Goal: Task Accomplishment & Management: Use online tool/utility

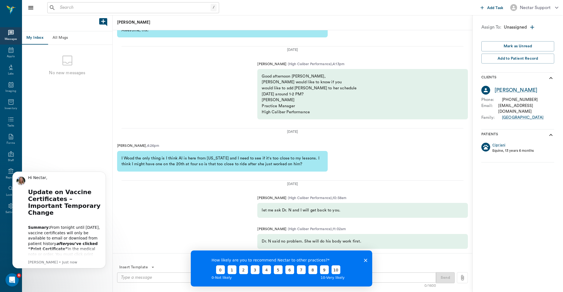
click at [69, 35] on button "All Msgs" at bounding box center [60, 37] width 25 height 13
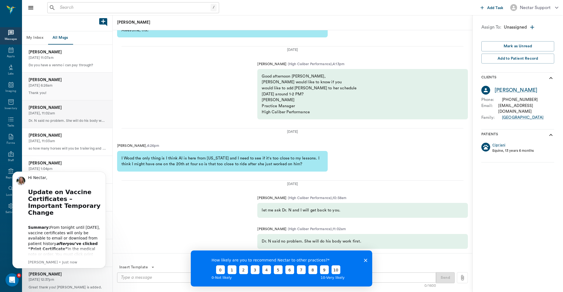
click at [73, 87] on p "10/09/2025, 6:26am" at bounding box center [67, 85] width 77 height 5
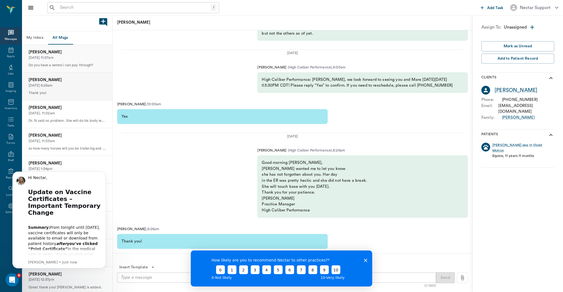
click at [67, 58] on p "10/09/2025, 11:07am" at bounding box center [67, 57] width 77 height 5
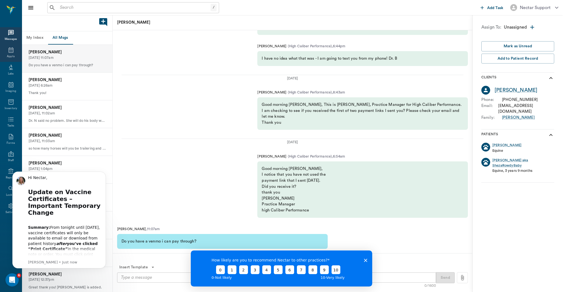
click at [17, 59] on div "Appts" at bounding box center [11, 53] width 22 height 17
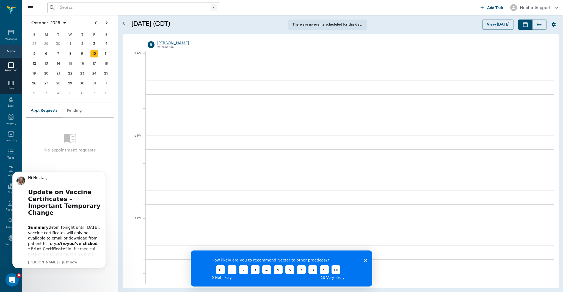
scroll to position [248, 0]
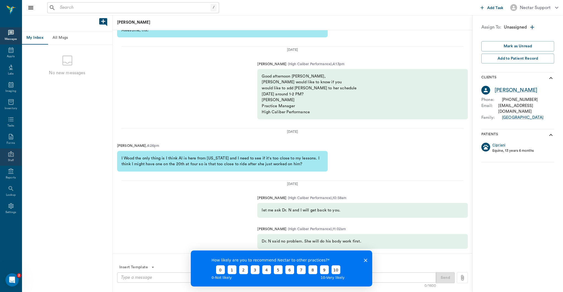
click at [9, 157] on div "Staff" at bounding box center [11, 157] width 22 height 17
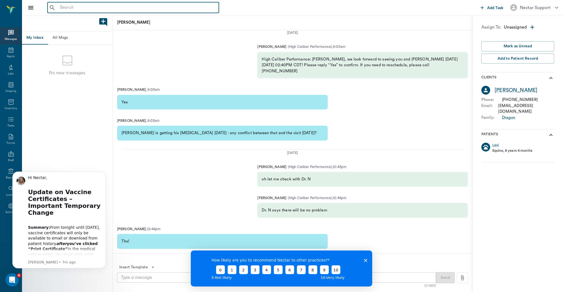
click at [126, 9] on input "text" at bounding box center [137, 8] width 159 height 8
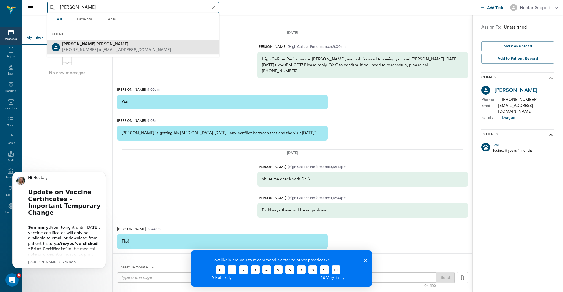
click at [120, 42] on div "Isabella Pennell" at bounding box center [116, 45] width 109 height 6
type input "isabella"
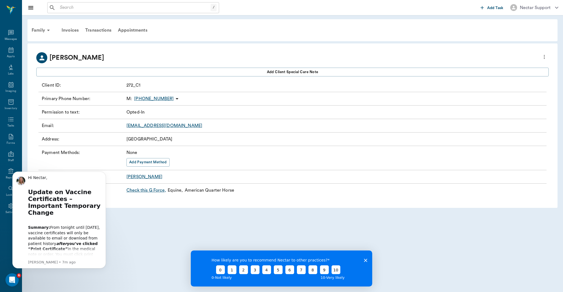
click at [366, 261] on polygon "Close survey" at bounding box center [365, 260] width 3 height 3
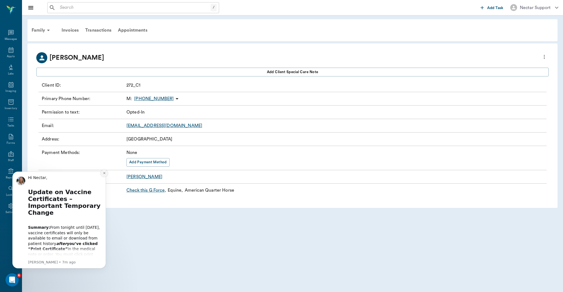
click at [103, 174] on icon "Dismiss notification" at bounding box center [104, 173] width 3 height 3
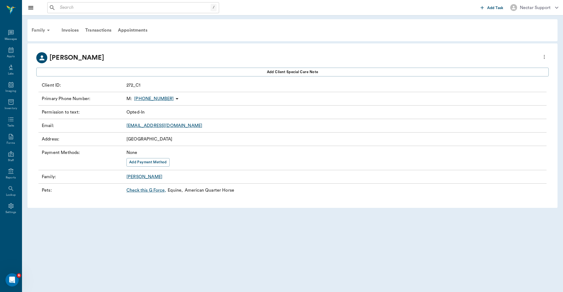
click at [47, 32] on icon at bounding box center [48, 30] width 7 height 7
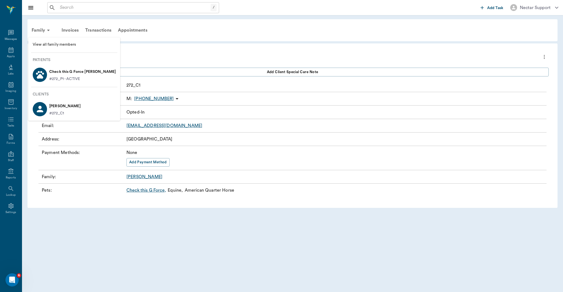
click at [74, 72] on p "Check this G Force Pennell" at bounding box center [82, 71] width 67 height 9
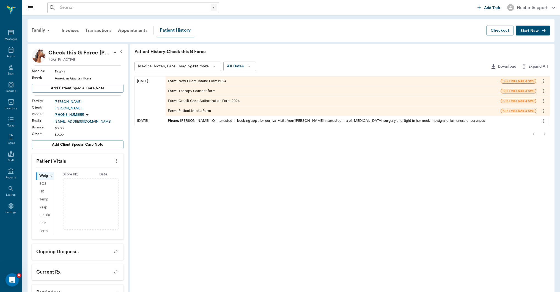
click at [84, 115] on icon at bounding box center [87, 115] width 7 height 7
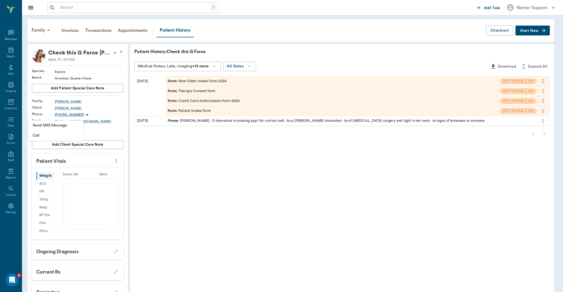
click at [75, 124] on span "Send SMS Message" at bounding box center [56, 126] width 46 height 6
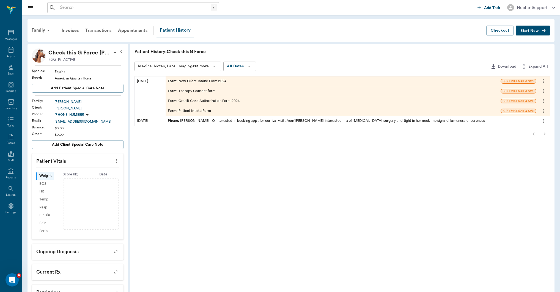
click at [542, 80] on icon "more" at bounding box center [543, 81] width 6 height 7
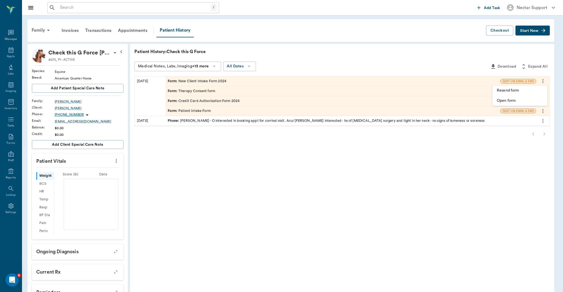
click at [542, 80] on div at bounding box center [281, 146] width 563 height 292
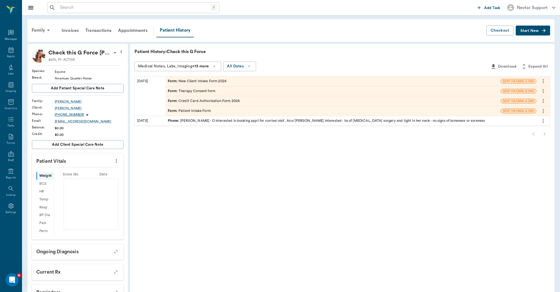
click at [542, 108] on icon "more" at bounding box center [543, 111] width 6 height 7
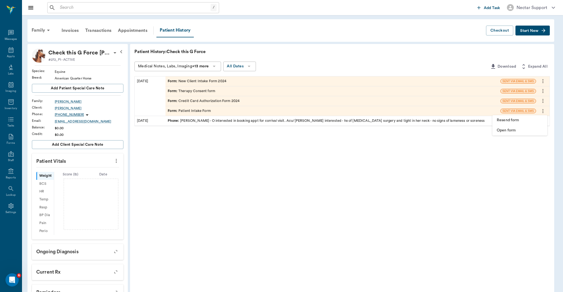
click at [531, 127] on li "Open form" at bounding box center [520, 130] width 55 height 10
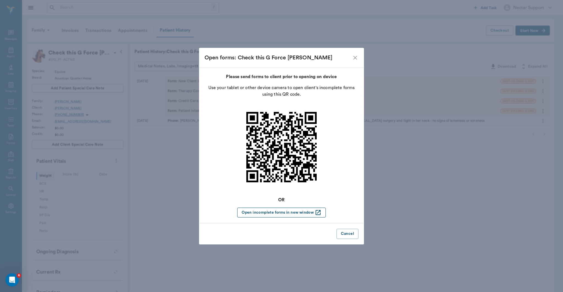
click at [280, 214] on button "Open incomplete forms in new window" at bounding box center [281, 213] width 88 height 10
click at [210, 29] on div "Open forms: Check this G Force Pennell Please send forms to client prior to ope…" at bounding box center [281, 146] width 563 height 292
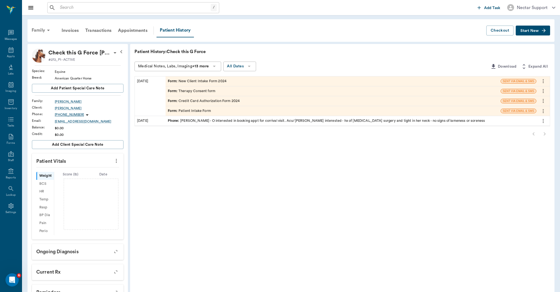
click at [43, 32] on div "Family" at bounding box center [41, 30] width 27 height 13
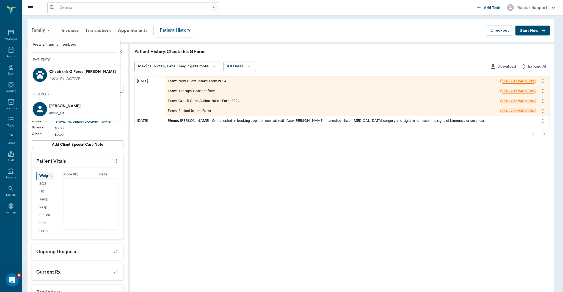
click at [47, 43] on span "View all family members" at bounding box center [74, 45] width 83 height 6
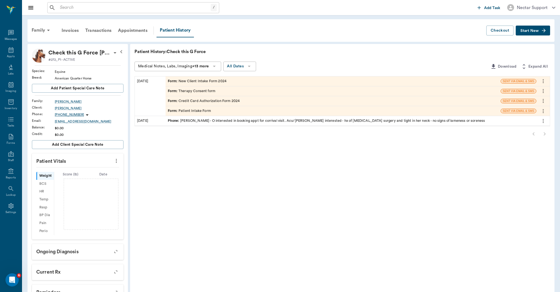
click at [545, 79] on icon "more" at bounding box center [543, 81] width 6 height 7
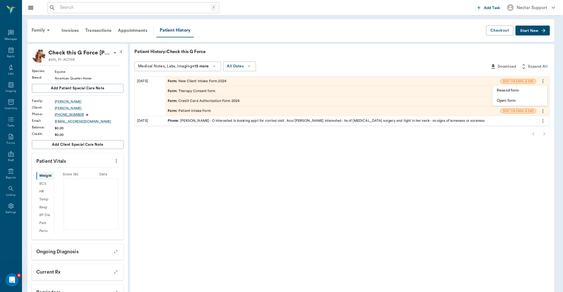
click at [541, 99] on span "Open form" at bounding box center [520, 101] width 46 height 6
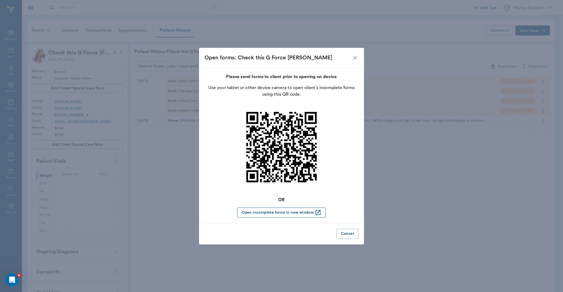
click at [305, 213] on button "Open incomplete forms in new window" at bounding box center [281, 213] width 88 height 10
drag, startPoint x: 165, startPoint y: 16, endPoint x: 159, endPoint y: 15, distance: 5.8
click at [165, 16] on div "Open forms: Check this G Force Pennell Please send forms to client prior to ope…" at bounding box center [281, 146] width 563 height 292
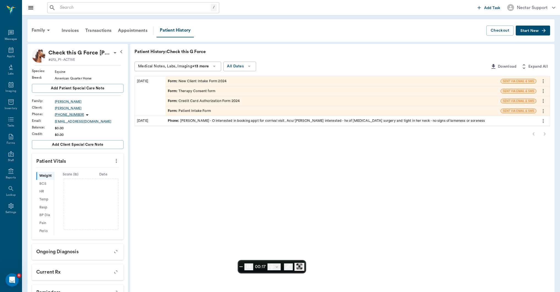
drag, startPoint x: 138, startPoint y: 81, endPoint x: 155, endPoint y: 79, distance: 17.4
click at [155, 79] on div "07/11/25" at bounding box center [150, 96] width 31 height 40
